Goal: Obtain resource: Obtain resource

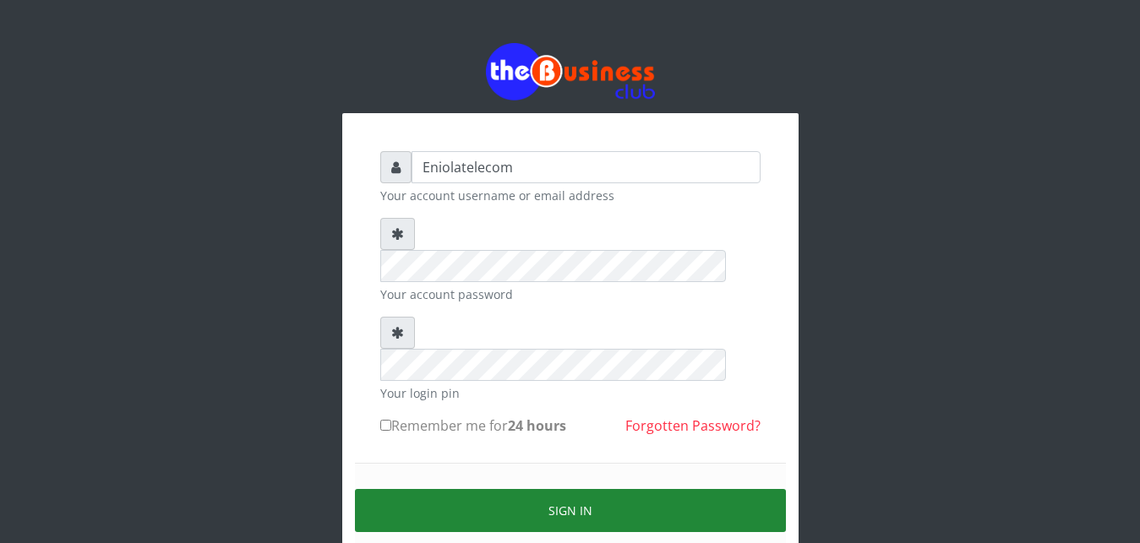
click at [566, 489] on button "Sign in" at bounding box center [570, 510] width 431 height 43
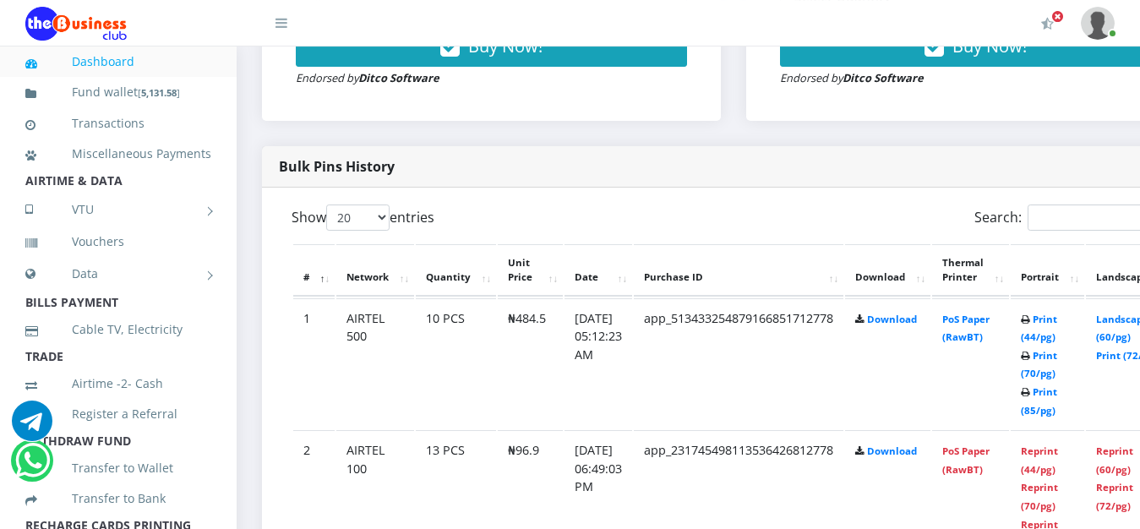
scroll to position [776, 0]
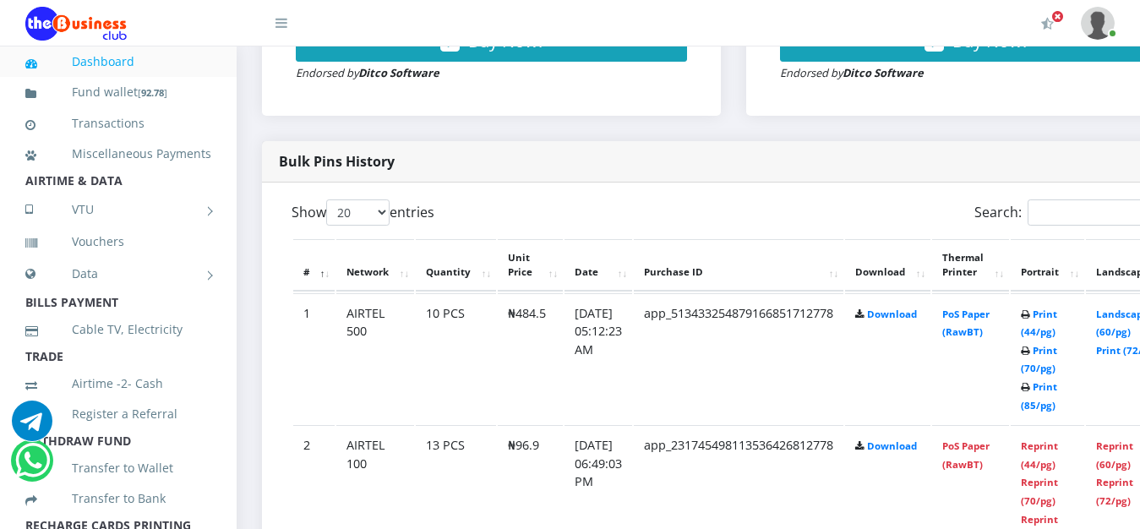
click at [979, 362] on td "PoS Paper (RawBT)" at bounding box center [970, 358] width 77 height 131
click at [1128, 319] on link "Landscape (60/pg)" at bounding box center [1122, 323] width 52 height 31
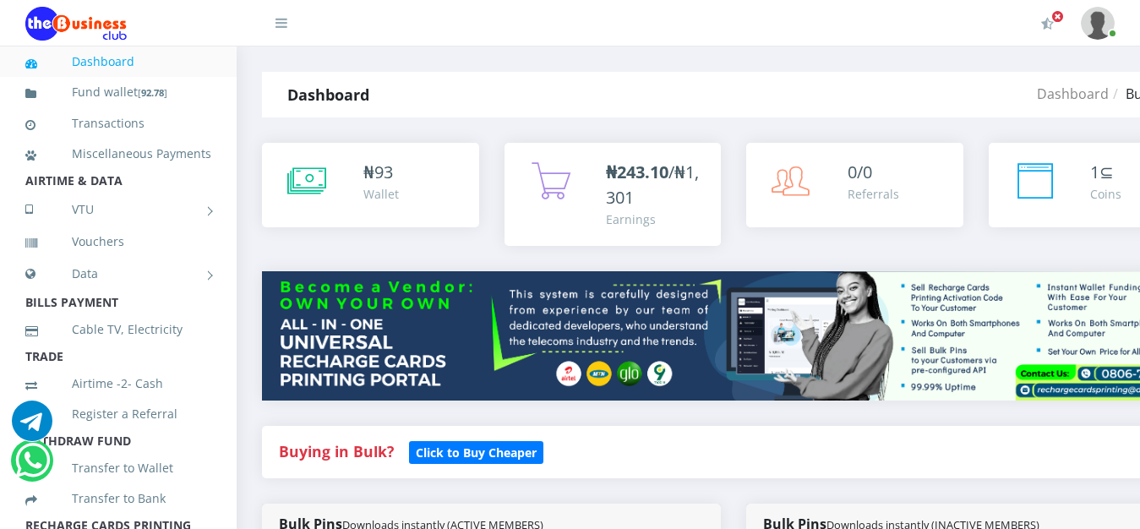
scroll to position [776, 0]
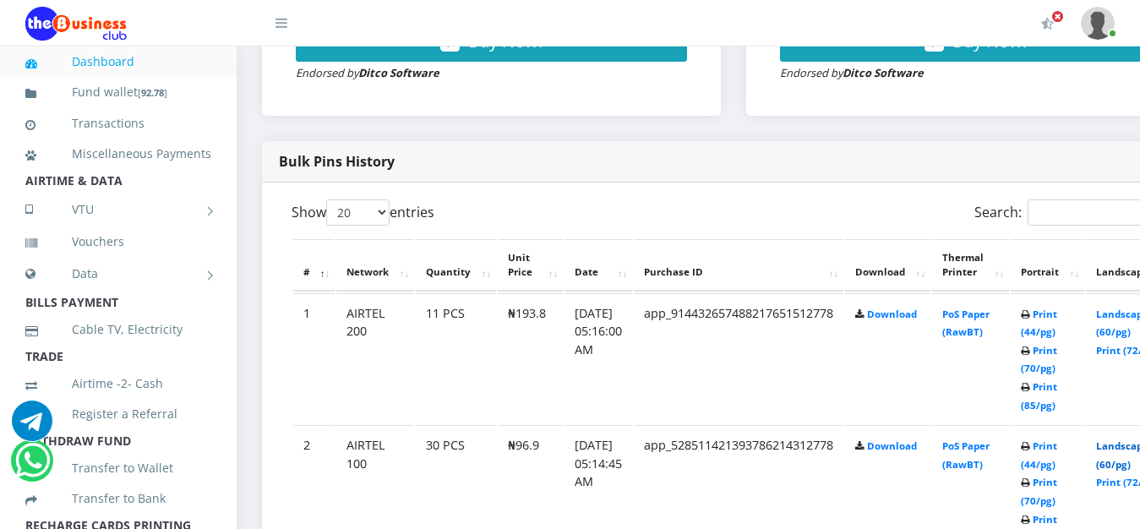
click at [1128, 456] on link "Landscape (60/pg)" at bounding box center [1122, 454] width 52 height 31
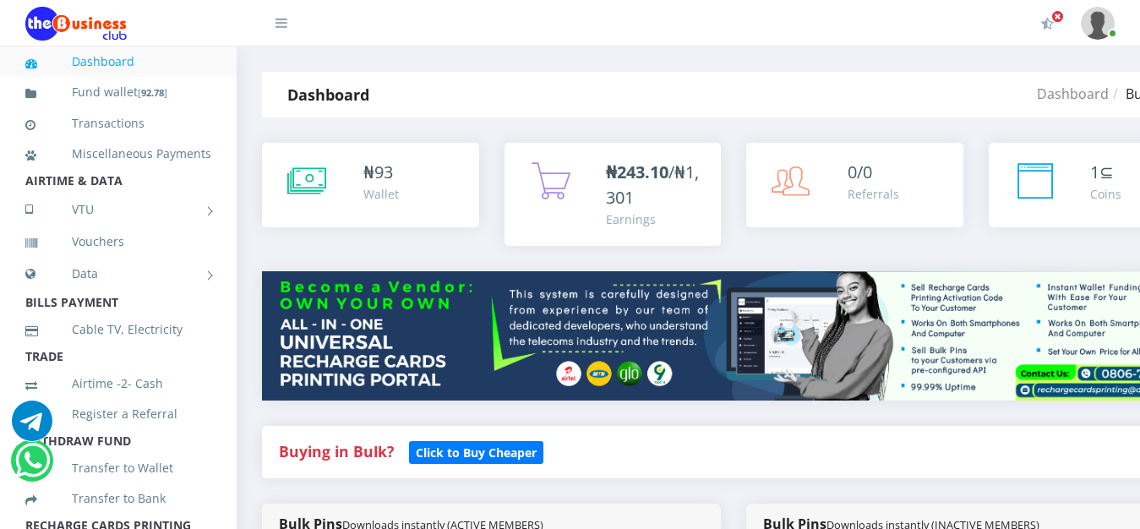
scroll to position [776, 0]
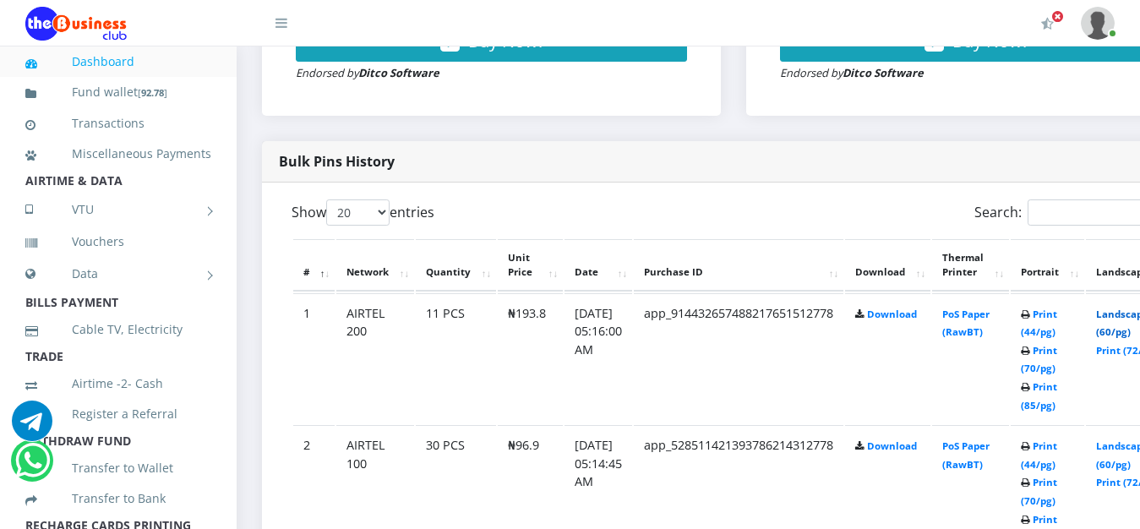
click at [1130, 320] on link "Landscape (60/pg)" at bounding box center [1122, 323] width 52 height 31
